Goal: Task Accomplishment & Management: Use online tool/utility

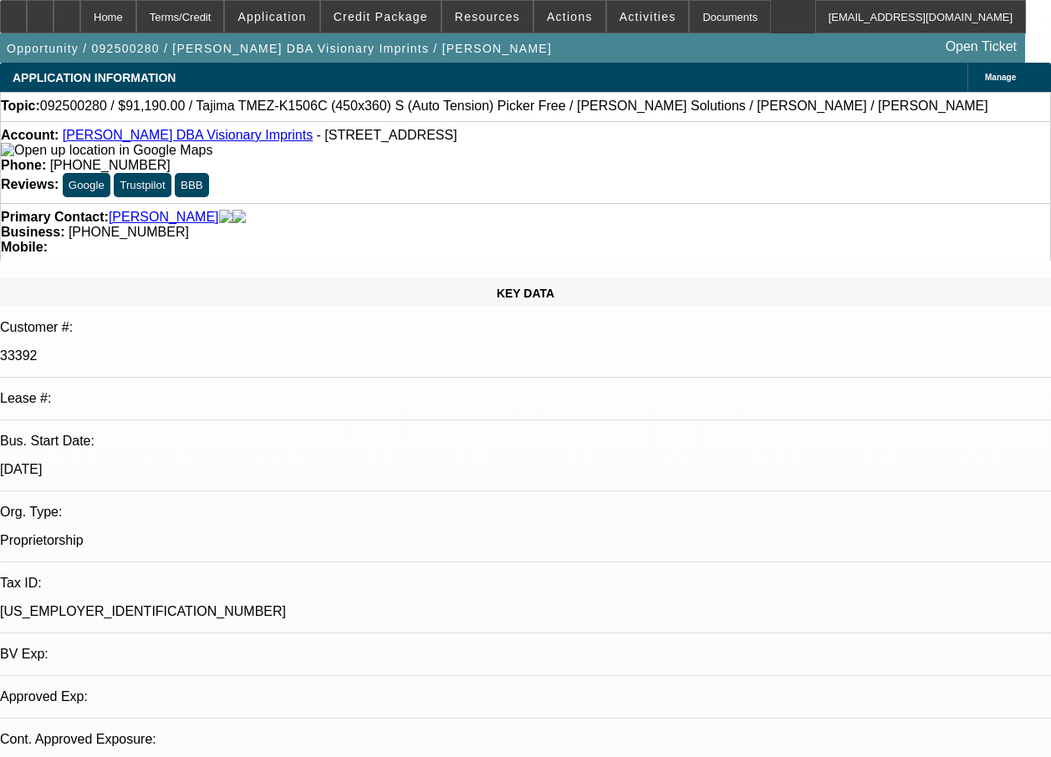
select select "0"
select select "2"
select select "0.1"
select select "1"
select select "2"
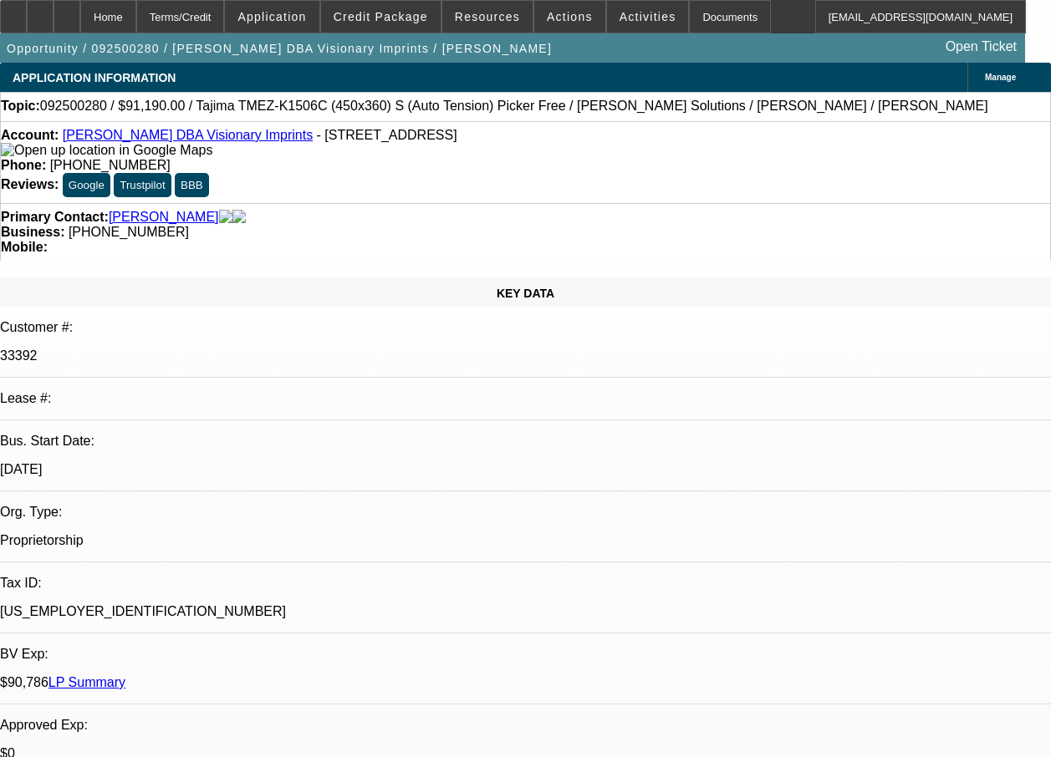
select select "4"
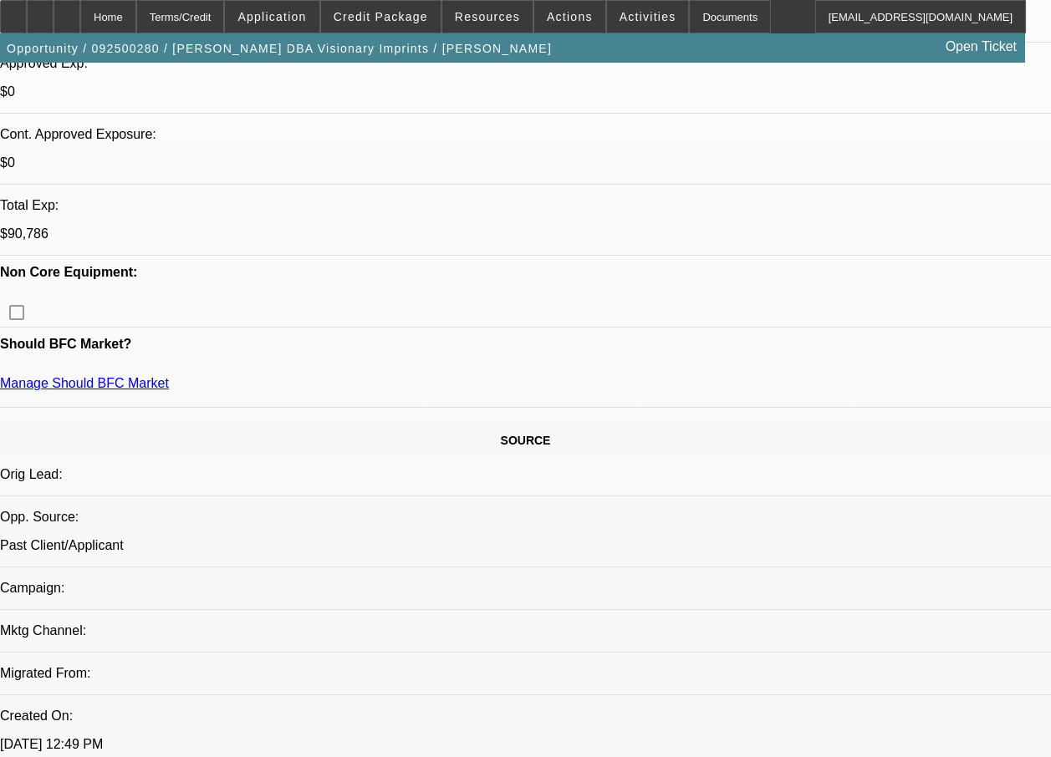
scroll to position [1324, 0]
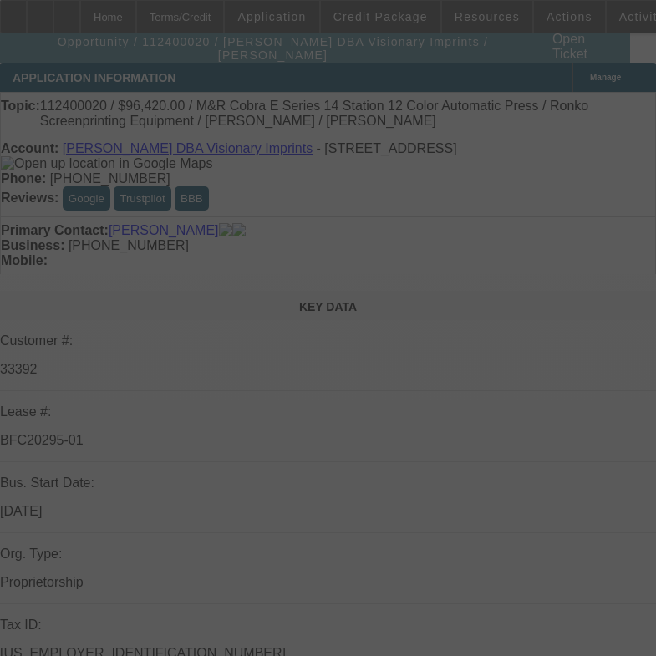
select select "0"
select select "2"
select select "0.1"
select select "0"
select select "2"
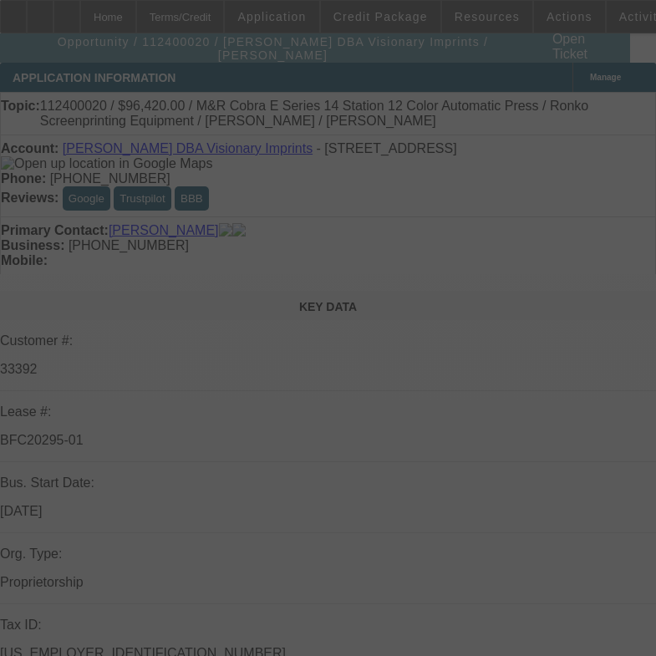
select select "0.1"
select select "0.15"
select select "2"
select select "0.1"
select select "0.15"
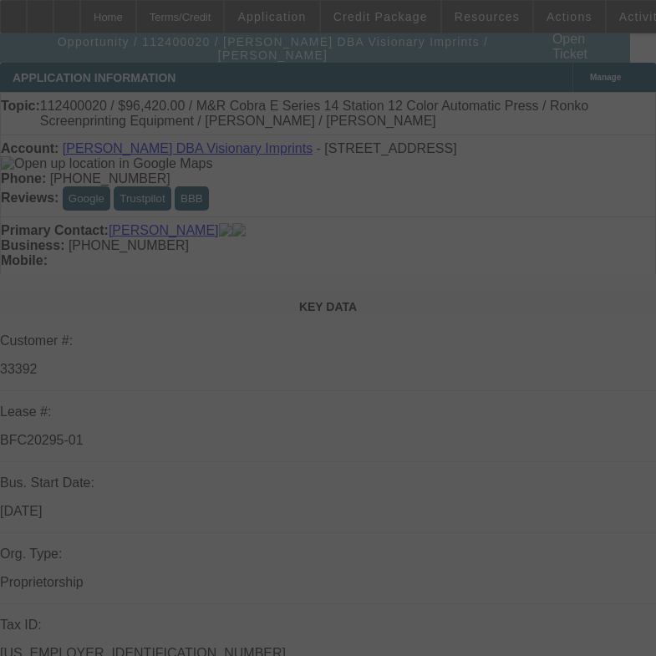
select select "2"
select select "0.1"
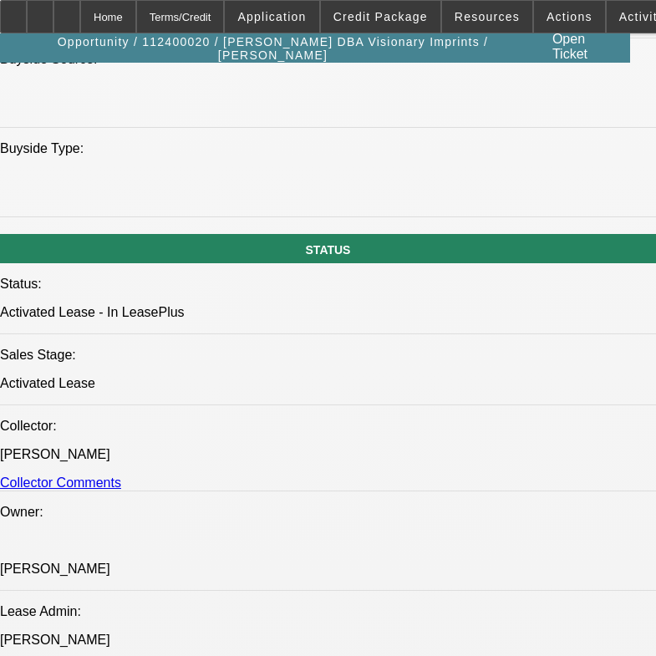
select select "1"
select select "2"
select select "4"
select select "1"
select select "2"
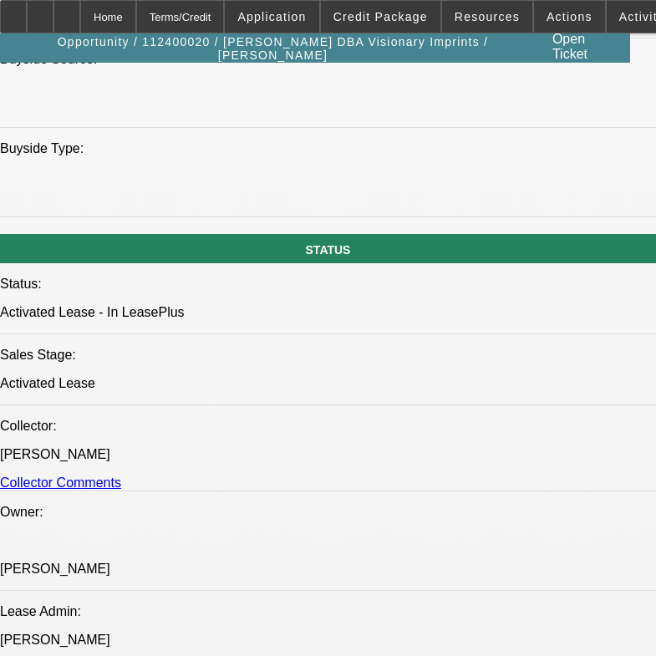
select select "4"
select select "1"
select select "2"
select select "4"
select select "1"
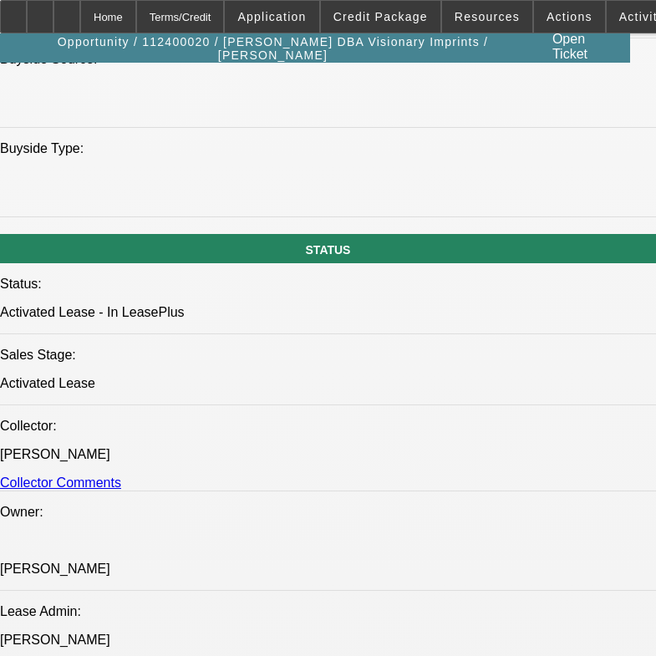
select select "2"
select select "4"
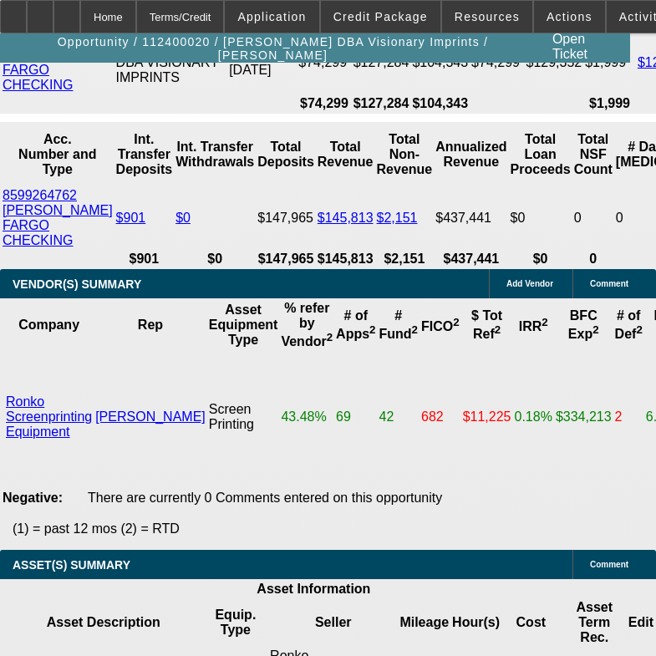
scroll to position [3463, 0]
